Goal: Navigation & Orientation: Find specific page/section

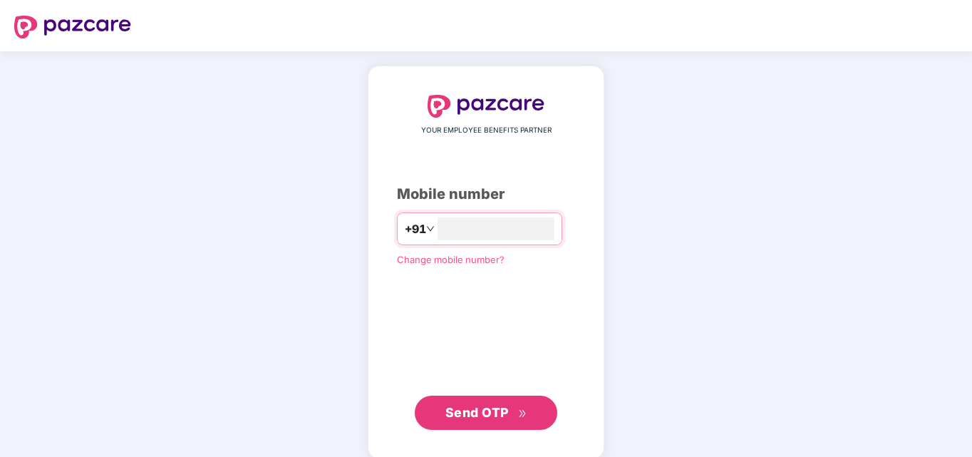
type input "**********"
click at [483, 428] on button "Send OTP" at bounding box center [486, 413] width 143 height 34
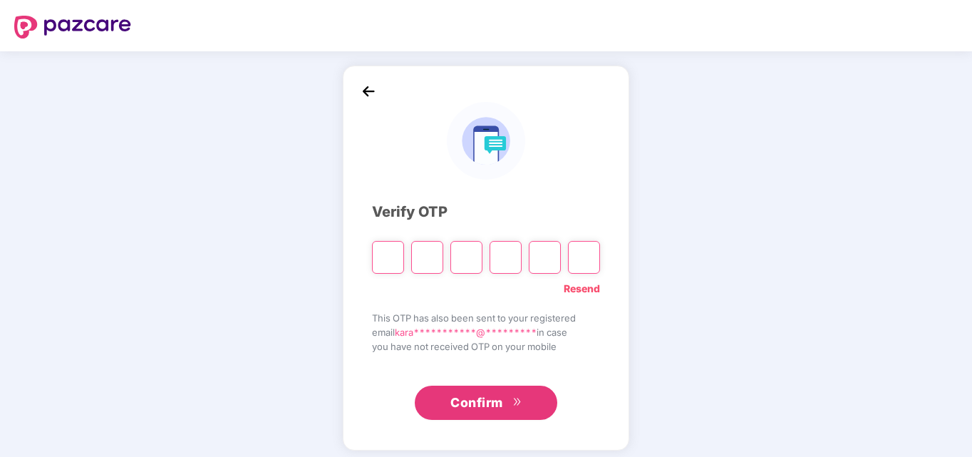
type input "*"
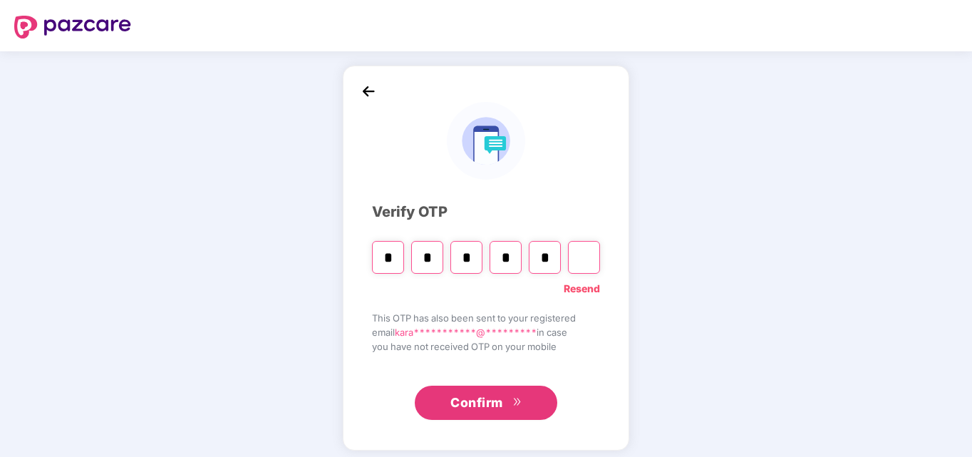
type input "*"
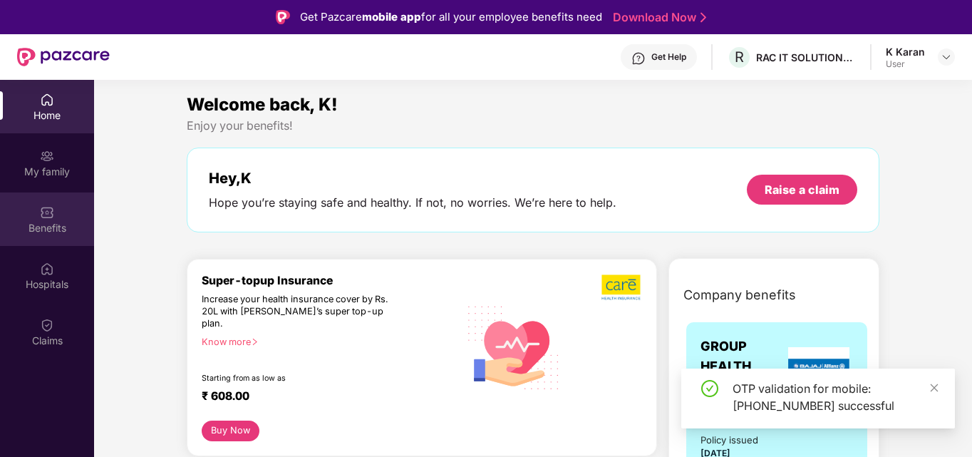
click at [46, 219] on img at bounding box center [47, 212] width 14 height 14
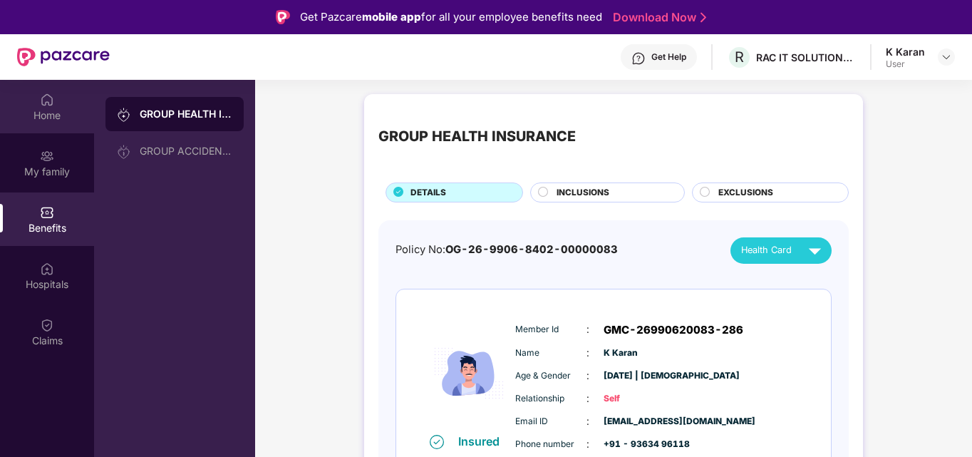
click at [43, 110] on div "Home" at bounding box center [47, 115] width 94 height 14
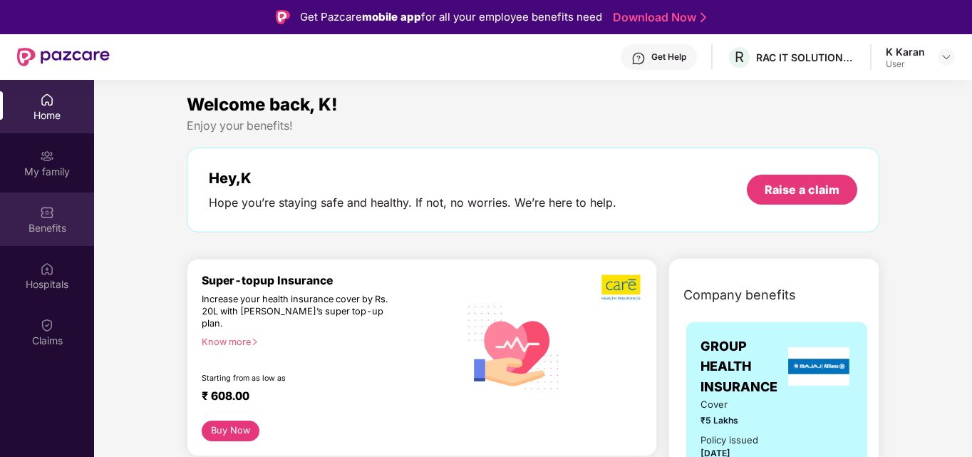
click at [57, 226] on div "Benefits" at bounding box center [47, 228] width 94 height 14
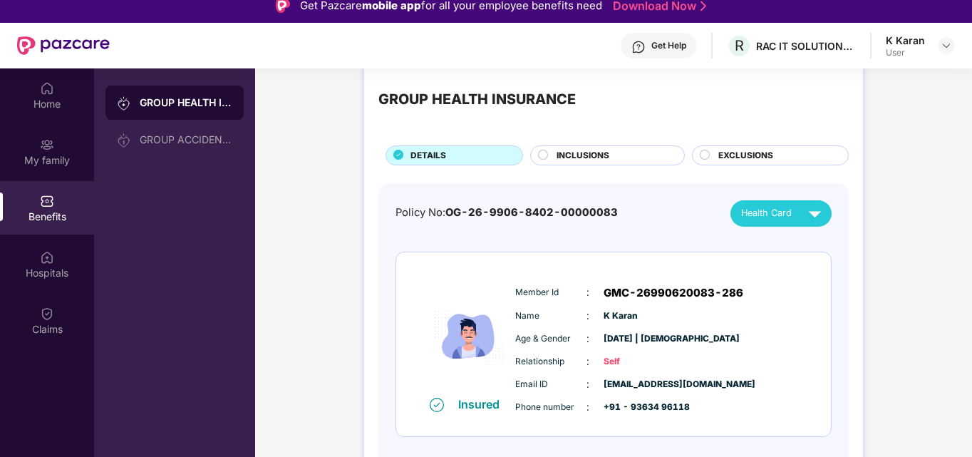
scroll to position [80, 0]
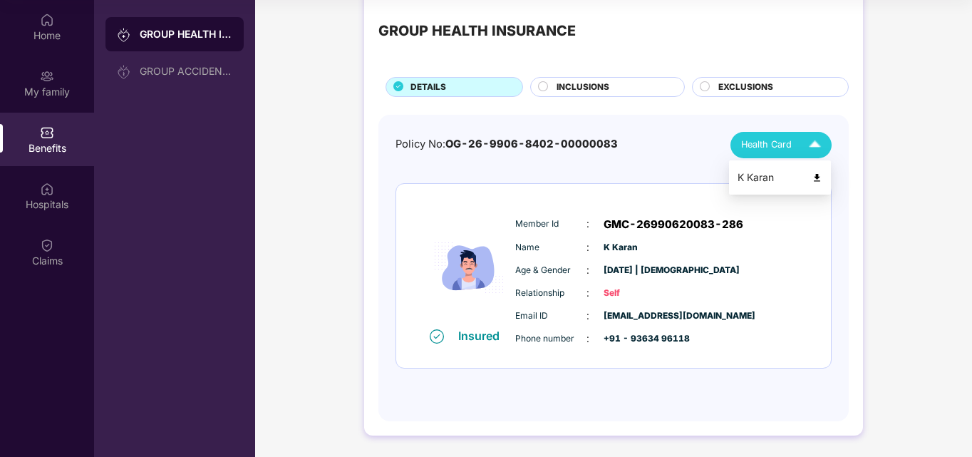
click at [819, 178] on img at bounding box center [817, 177] width 11 height 11
